Goal: Use online tool/utility

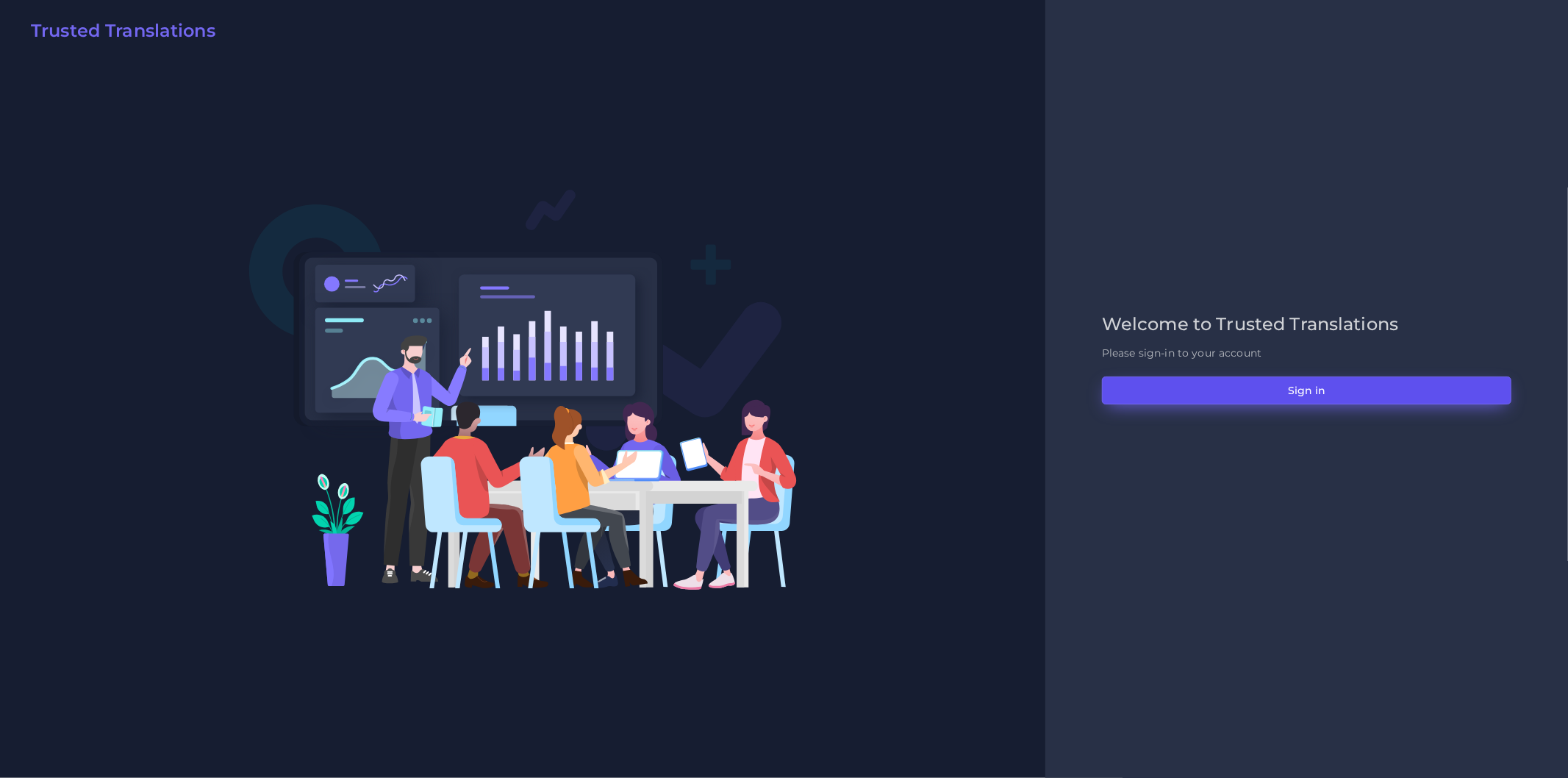
click at [1201, 387] on button "Sign in" at bounding box center [1306, 390] width 409 height 28
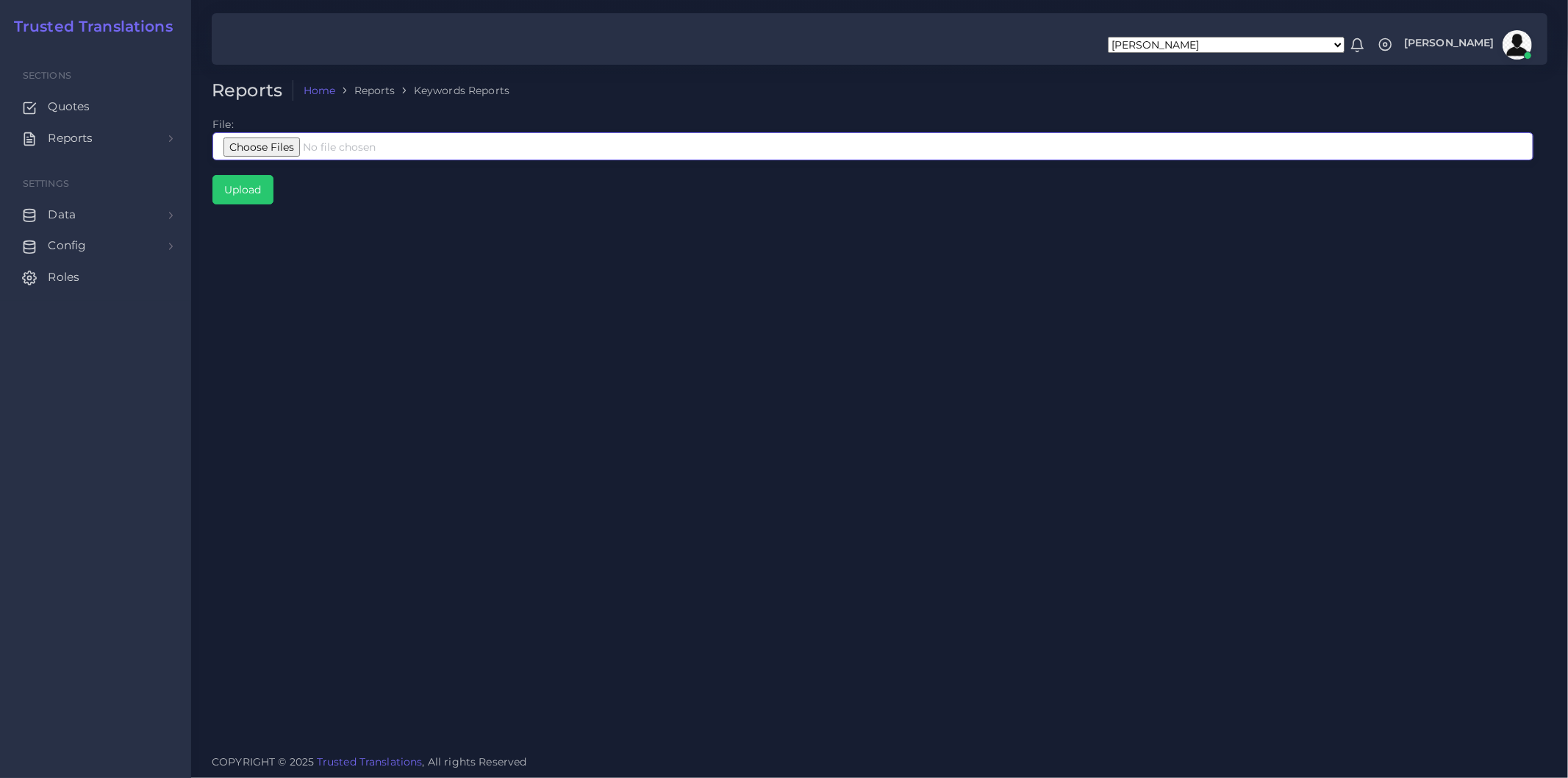
click at [342, 145] on input "file" at bounding box center [872, 146] width 1321 height 28
type input "C:\fakepath\Google Interpreters Corto.xlsx"
click at [240, 193] on input "Upload" at bounding box center [242, 189] width 60 height 28
